Goal: Check status: Check status

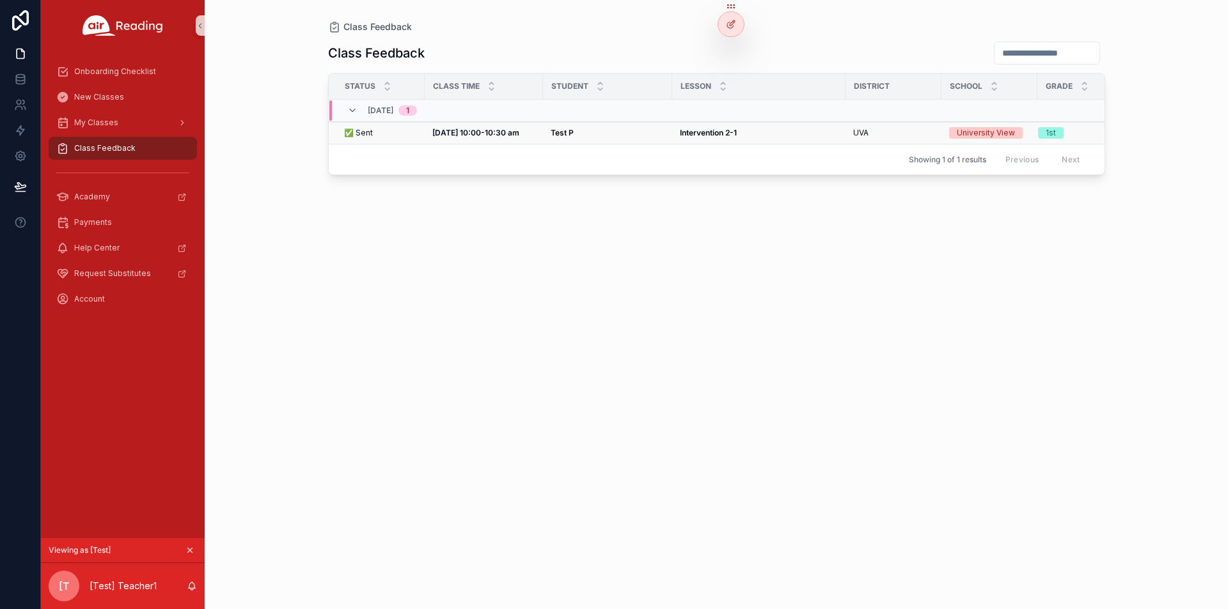
click at [505, 134] on strong "[DATE] 10:00-10:30 am" at bounding box center [475, 133] width 87 height 10
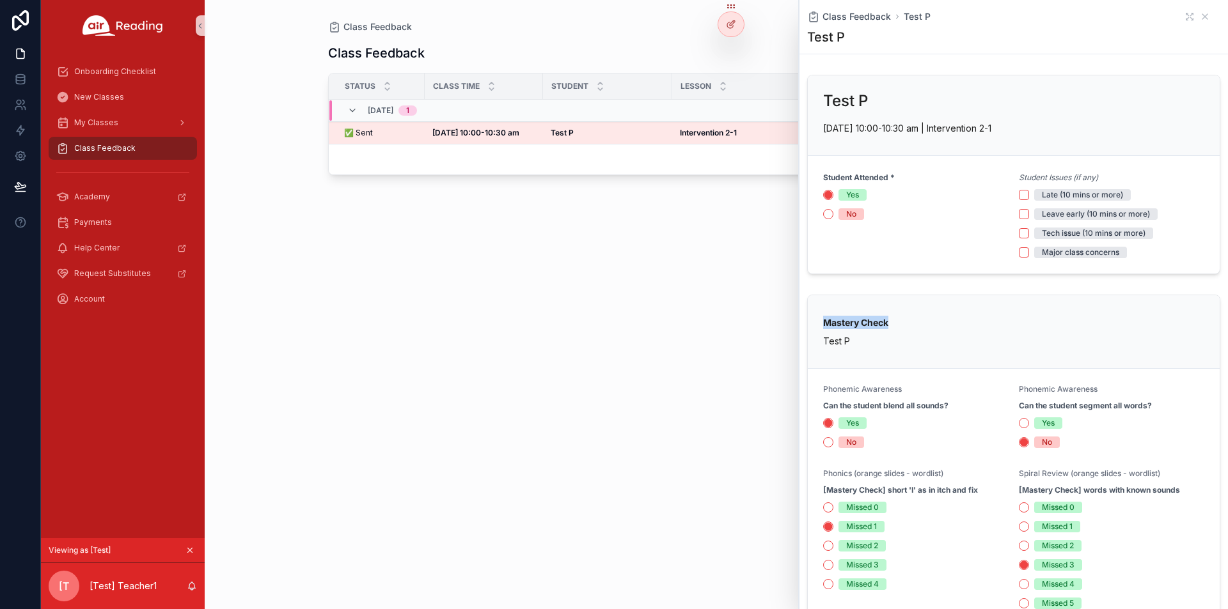
drag, startPoint x: 888, startPoint y: 322, endPoint x: 820, endPoint y: 320, distance: 67.8
click at [820, 320] on div "Mastery Check Test P" at bounding box center [1014, 332] width 412 height 74
copy strong "Mastery Check"
click at [604, 295] on div "Class Feedback Status Class Time Student [GEOGRAPHIC_DATA] Grade [DATE] 1 ✅ Sen…" at bounding box center [716, 313] width 777 height 561
click at [1200, 20] on icon "scrollable content" at bounding box center [1205, 17] width 10 height 10
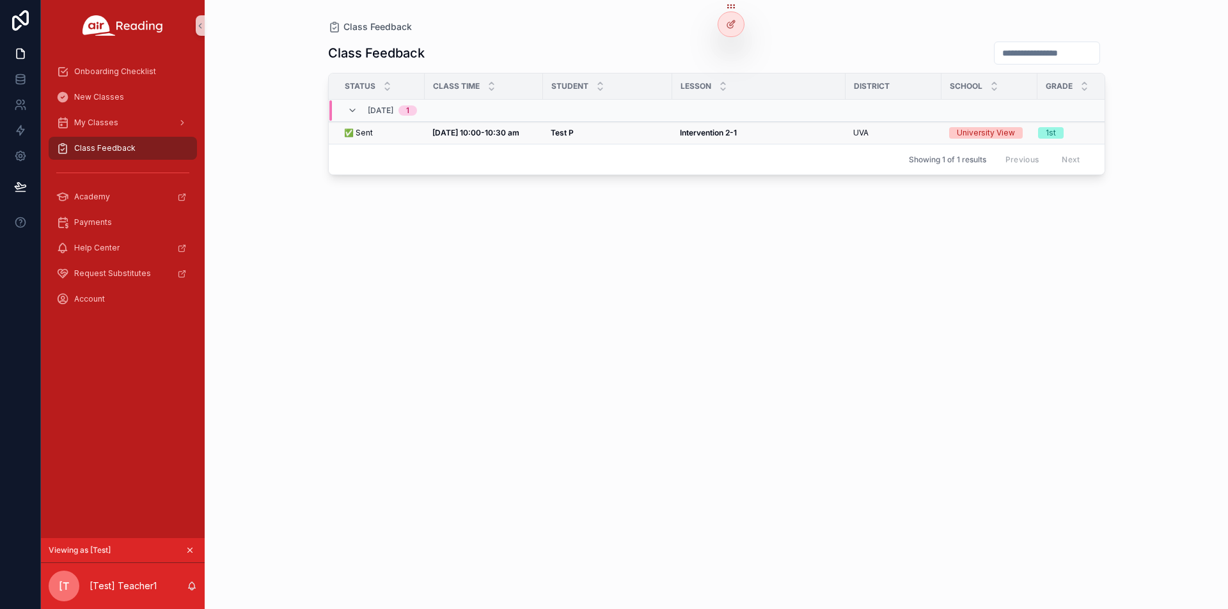
click at [492, 136] on strong "[DATE] 10:00-10:30 am" at bounding box center [475, 133] width 87 height 10
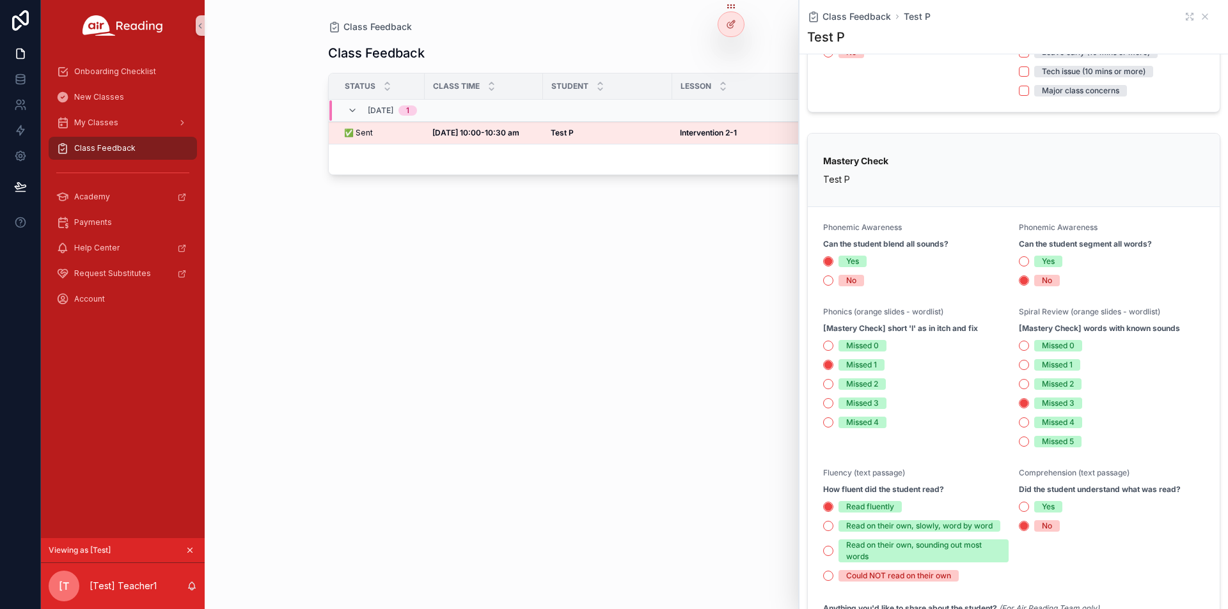
scroll to position [393, 0]
